Goal: Navigation & Orientation: Find specific page/section

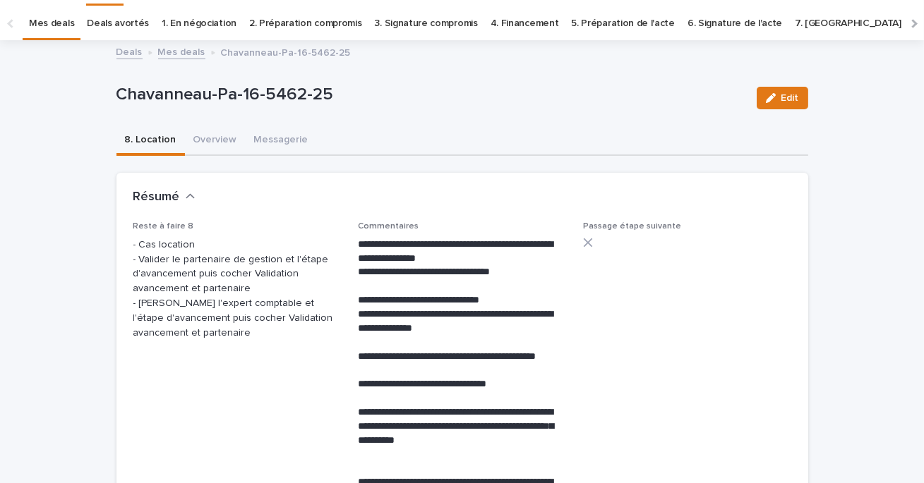
scroll to position [37, 0]
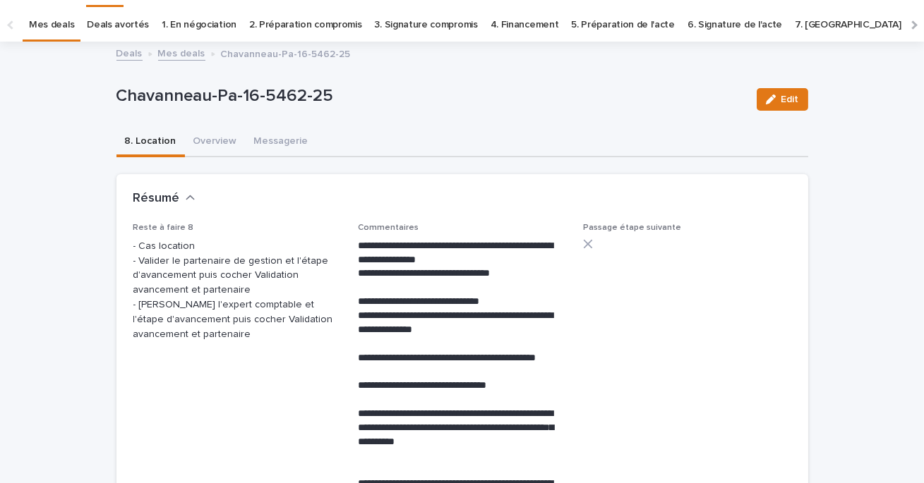
click at [186, 49] on link "Mes deals" at bounding box center [181, 52] width 47 height 16
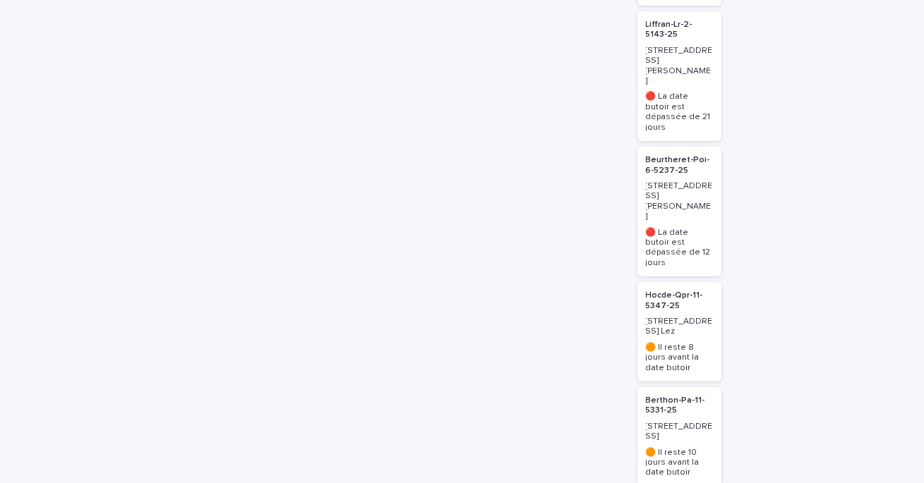
scroll to position [2122, 0]
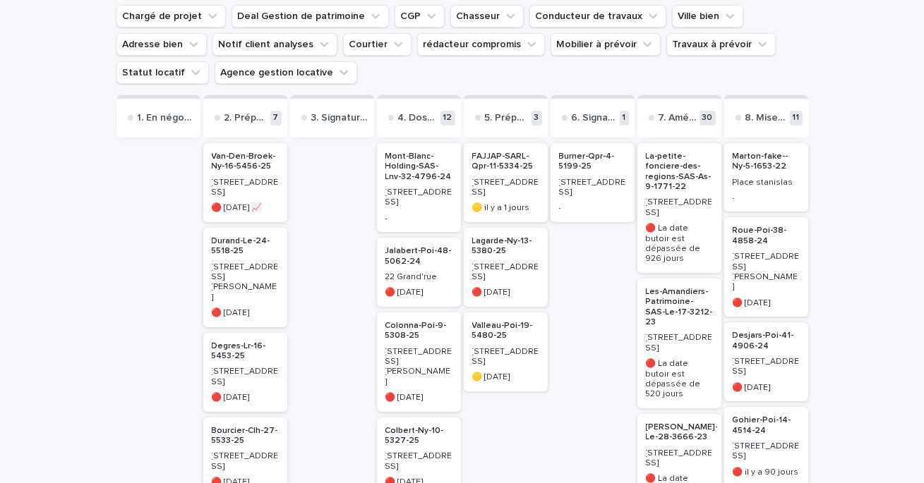
scroll to position [0, 0]
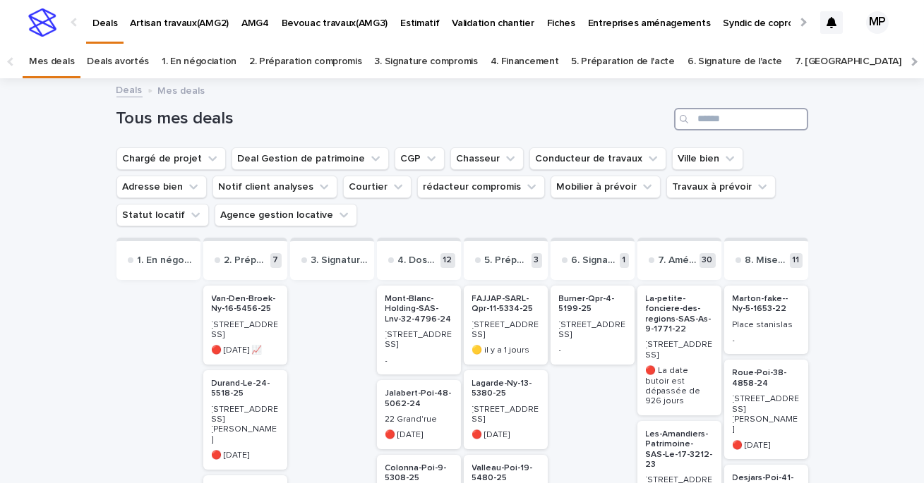
click at [714, 114] on input "Search" at bounding box center [741, 119] width 134 height 23
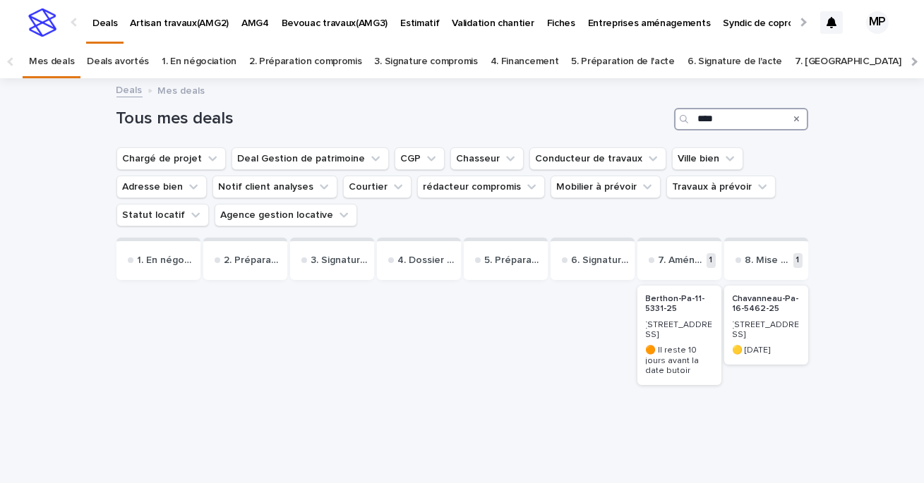
type input "****"
click at [666, 303] on p "Berthon-Pa-11-5331-25" at bounding box center [679, 304] width 67 height 20
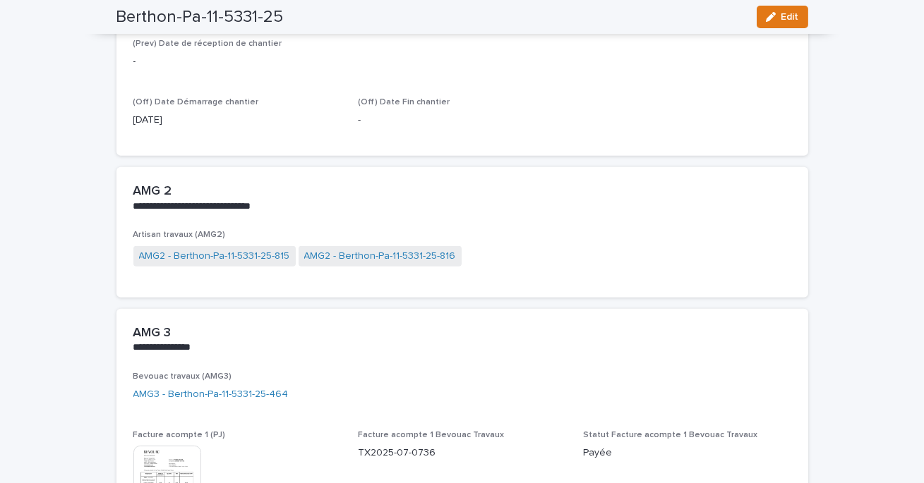
scroll to position [1398, 0]
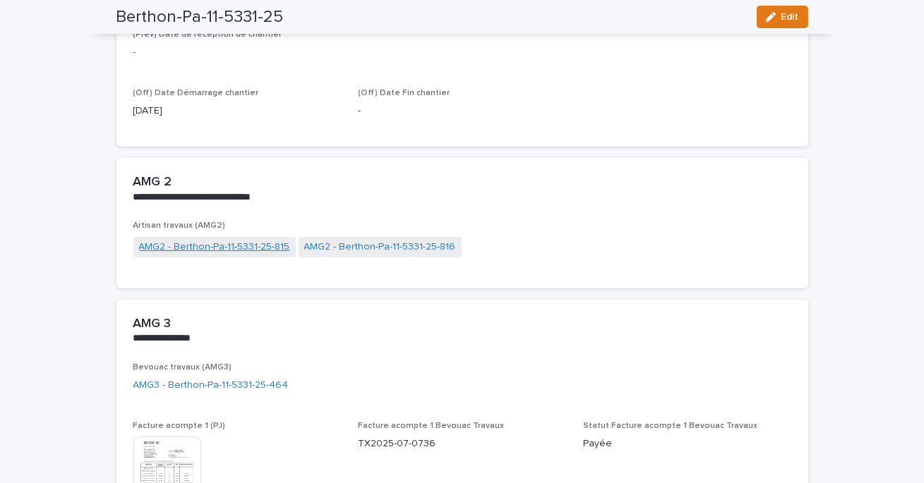
click at [272, 247] on link "AMG2 - Berthon-Pa-11-5331-25-815" at bounding box center [214, 247] width 151 height 15
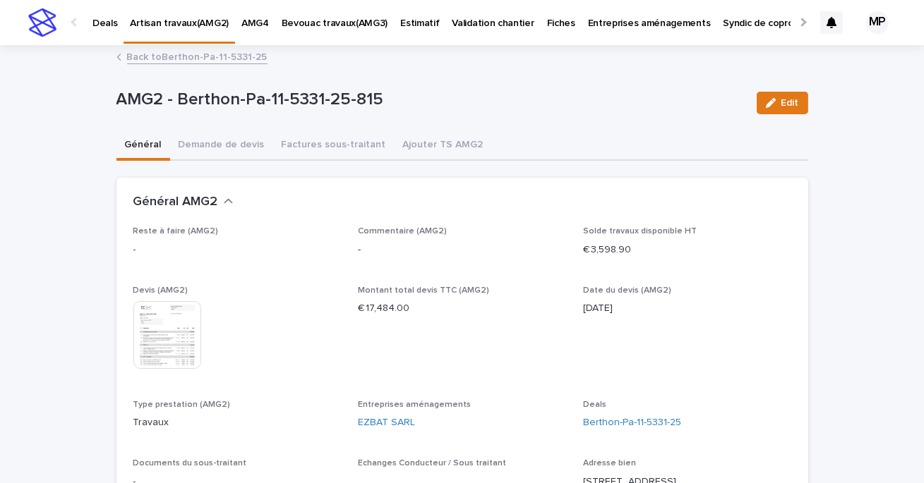
click at [222, 54] on link "Back to Berthon-Pa-11-5331-25" at bounding box center [197, 56] width 140 height 16
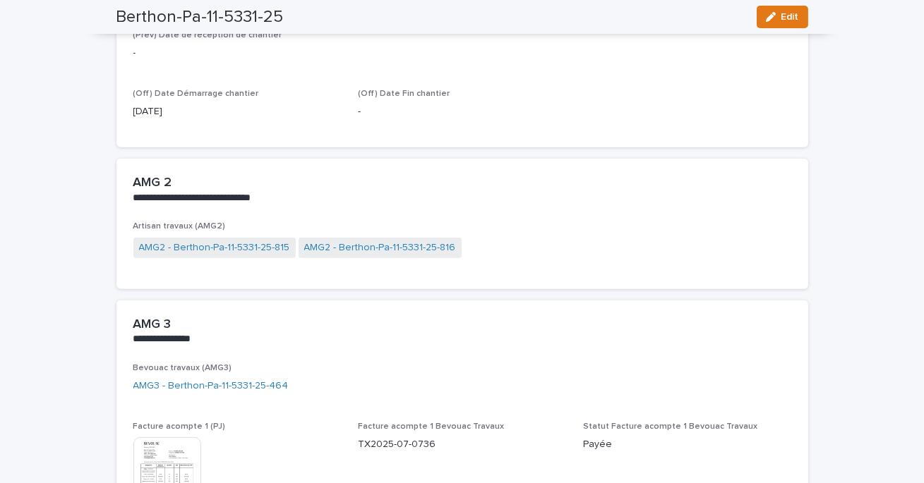
scroll to position [1400, 0]
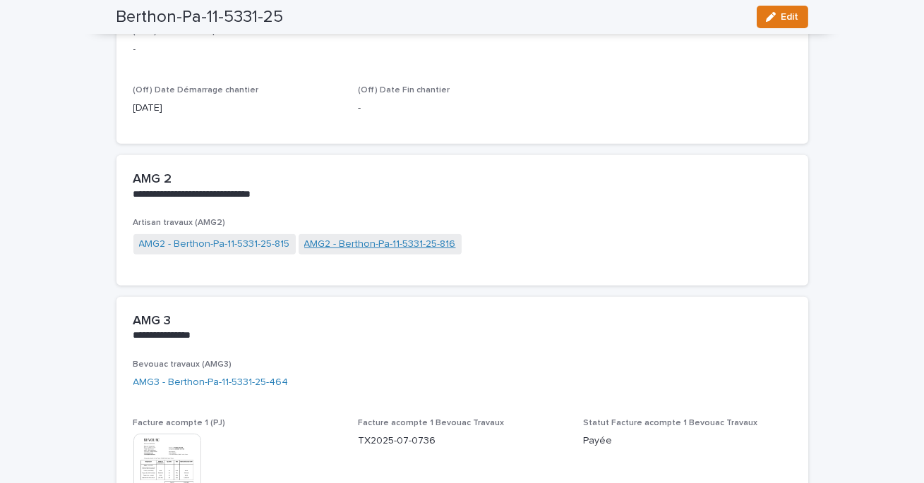
click at [373, 244] on link "AMG2 - Berthon-Pa-11-5331-25-816" at bounding box center [380, 244] width 152 height 15
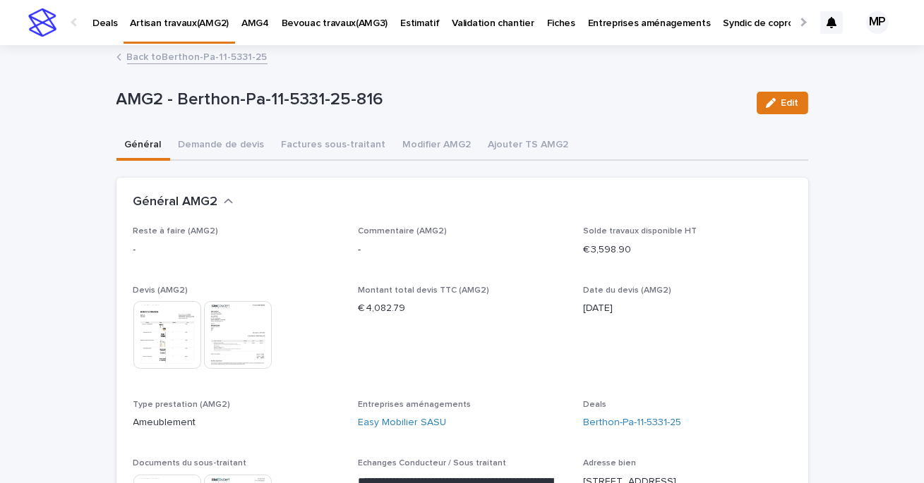
click at [195, 56] on link "Back to Berthon-Pa-11-5331-25" at bounding box center [197, 56] width 140 height 16
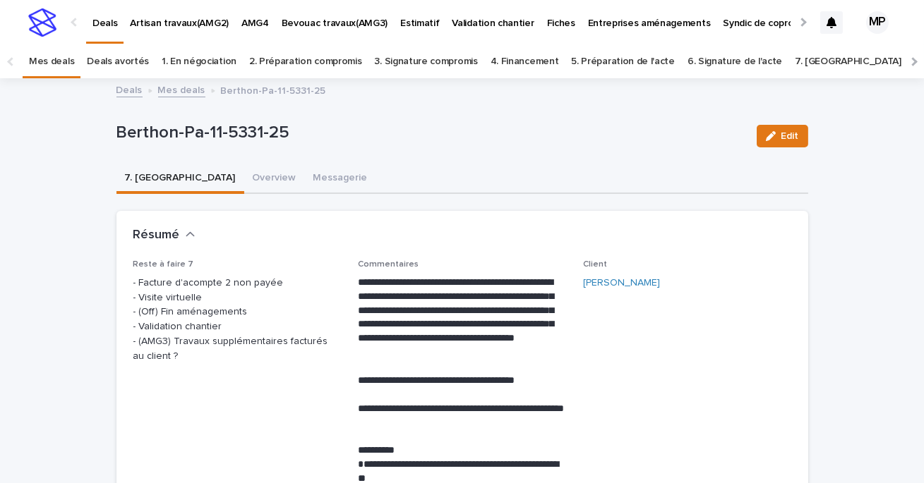
scroll to position [45, 0]
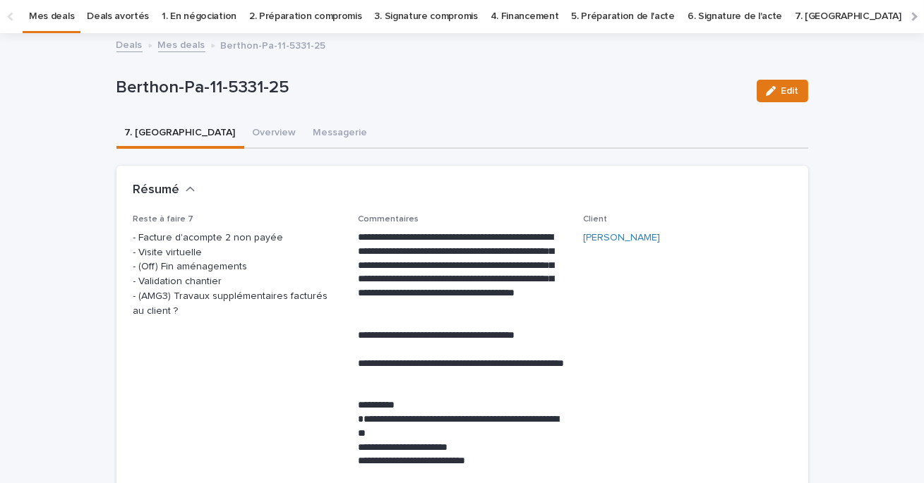
click at [59, 20] on link "Mes deals" at bounding box center [51, 16] width 45 height 33
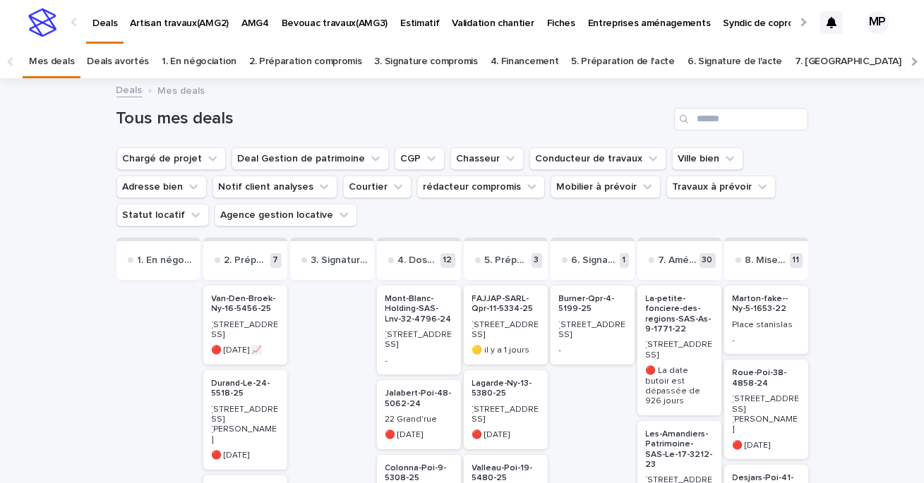
click at [130, 93] on link "Deals" at bounding box center [129, 89] width 26 height 16
click at [132, 90] on link "Deals" at bounding box center [129, 89] width 26 height 16
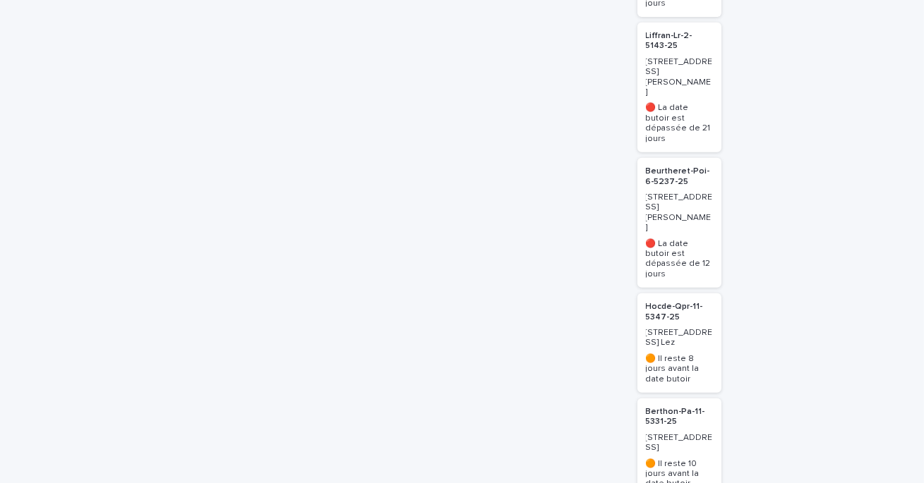
scroll to position [2122, 0]
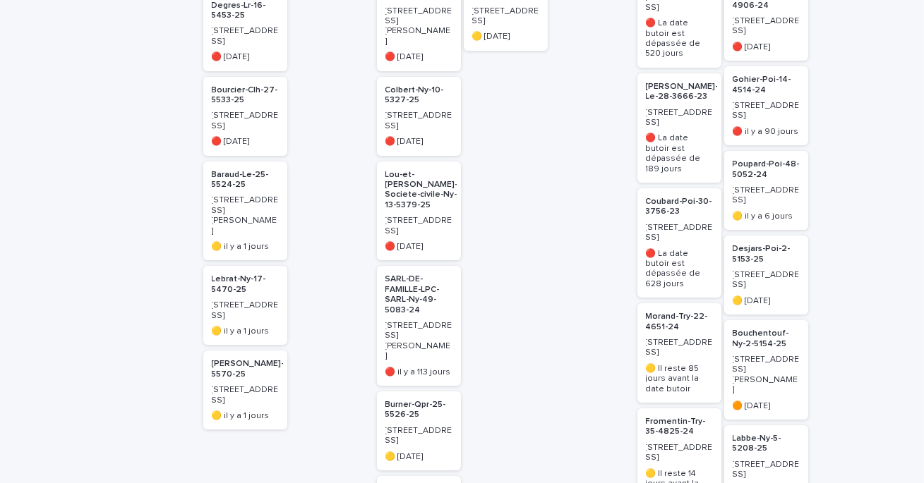
scroll to position [486, 0]
